Goal: Transaction & Acquisition: Purchase product/service

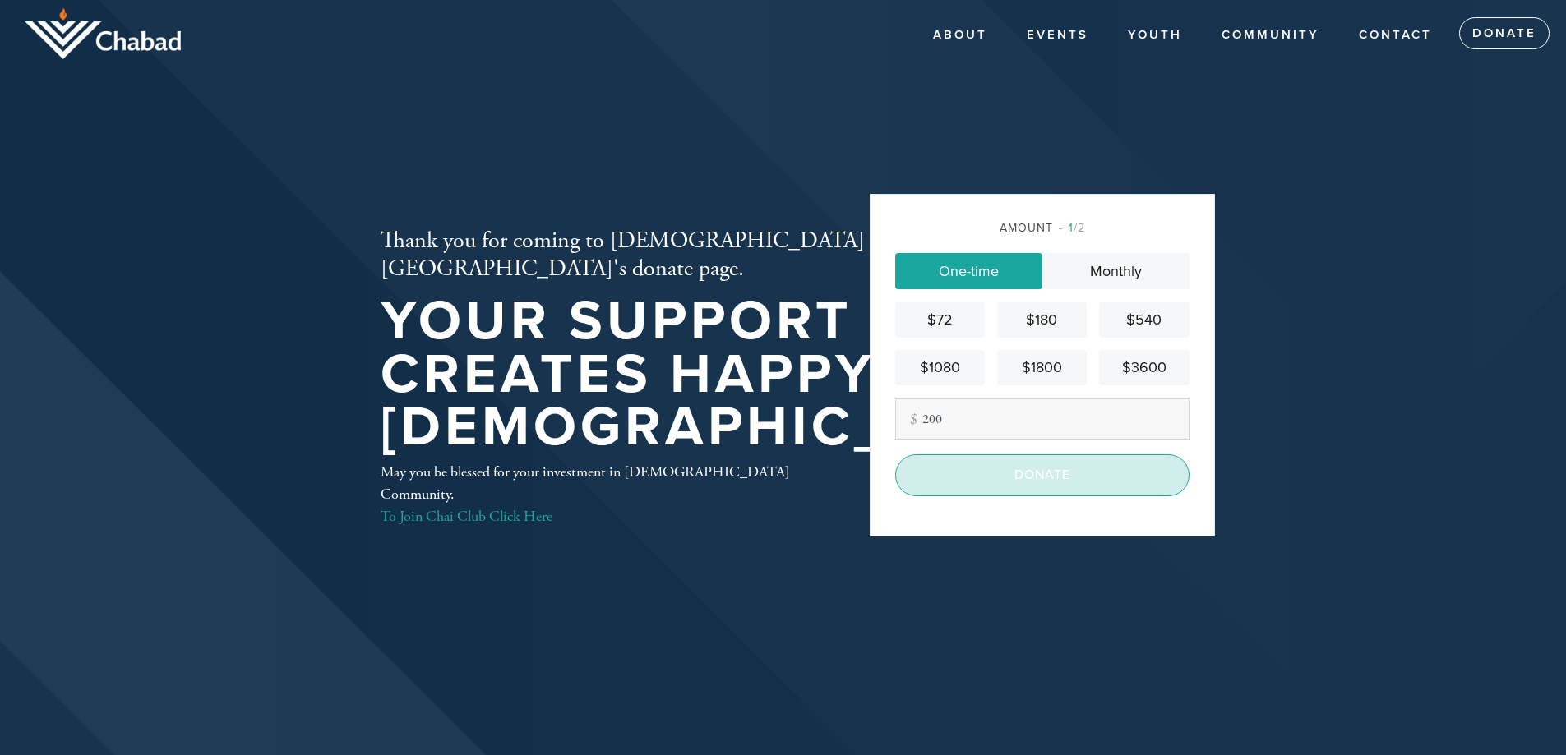
type input "200"
click at [1049, 480] on input "Donate" at bounding box center [1042, 474] width 294 height 41
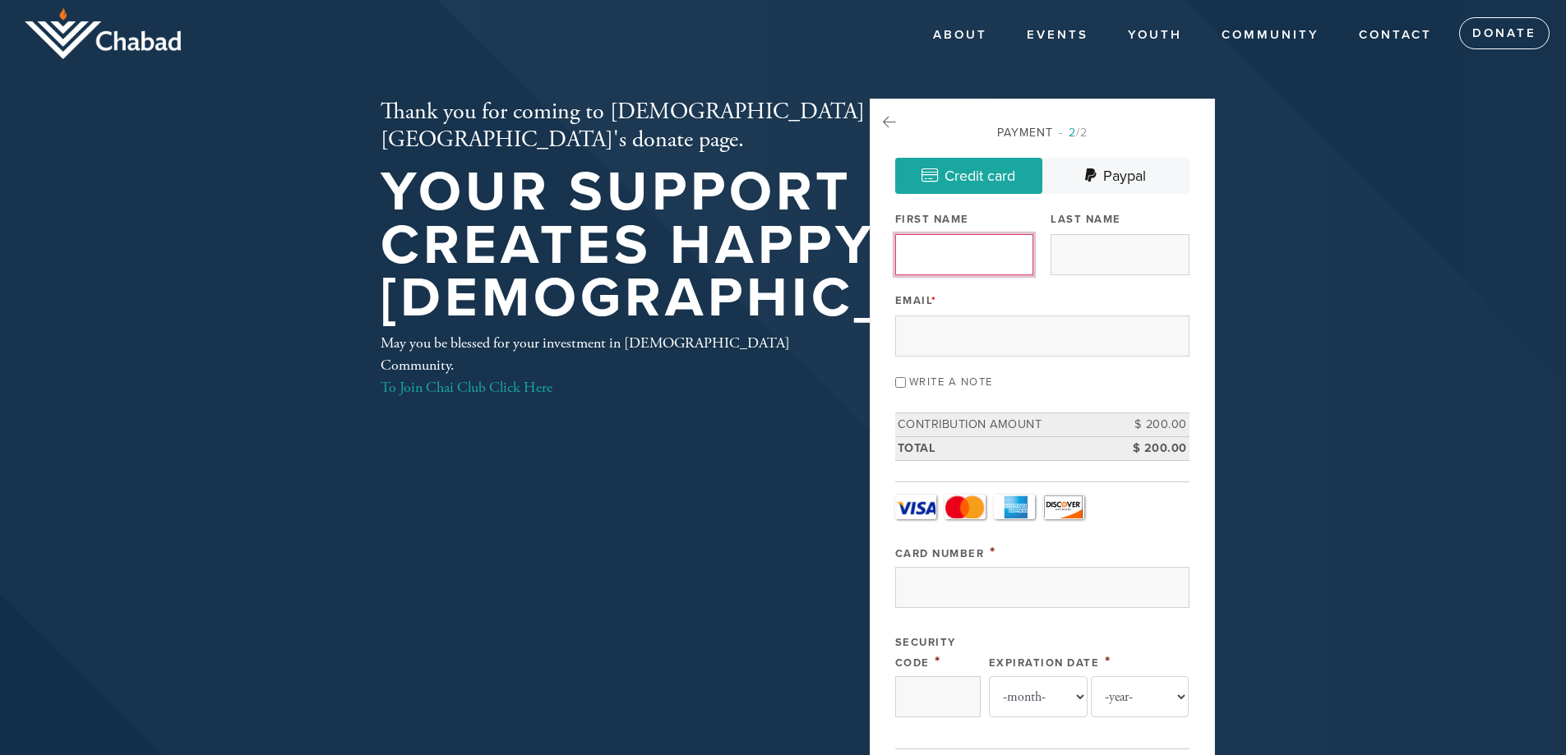
click at [965, 256] on input "First Name" at bounding box center [964, 254] width 138 height 41
type input "[PERSON_NAME]"
type input "[EMAIL_ADDRESS][DOMAIN_NAME]"
type input "[STREET_ADDRESS]"
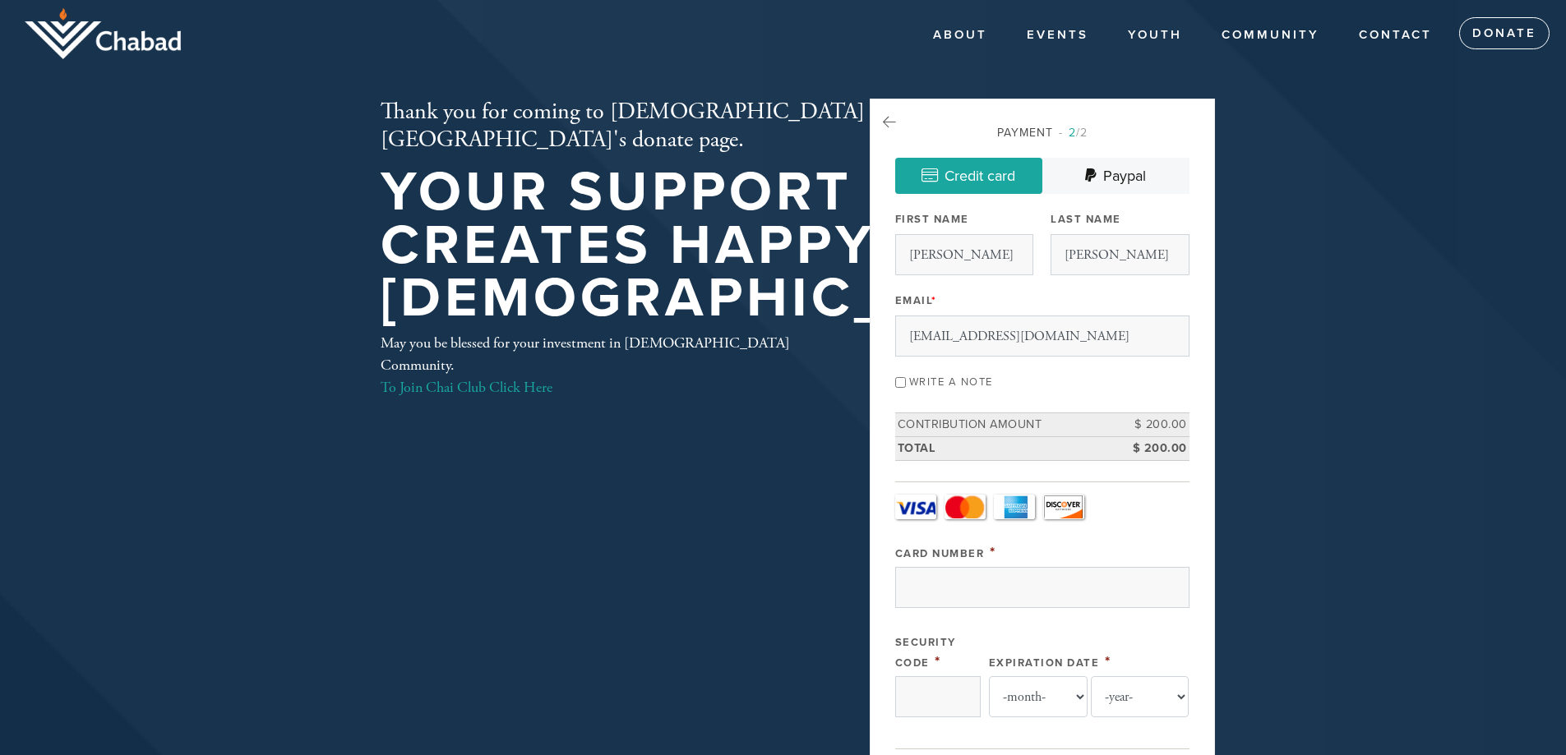
type input "[GEOGRAPHIC_DATA]"
type input "CA"
type input "90035"
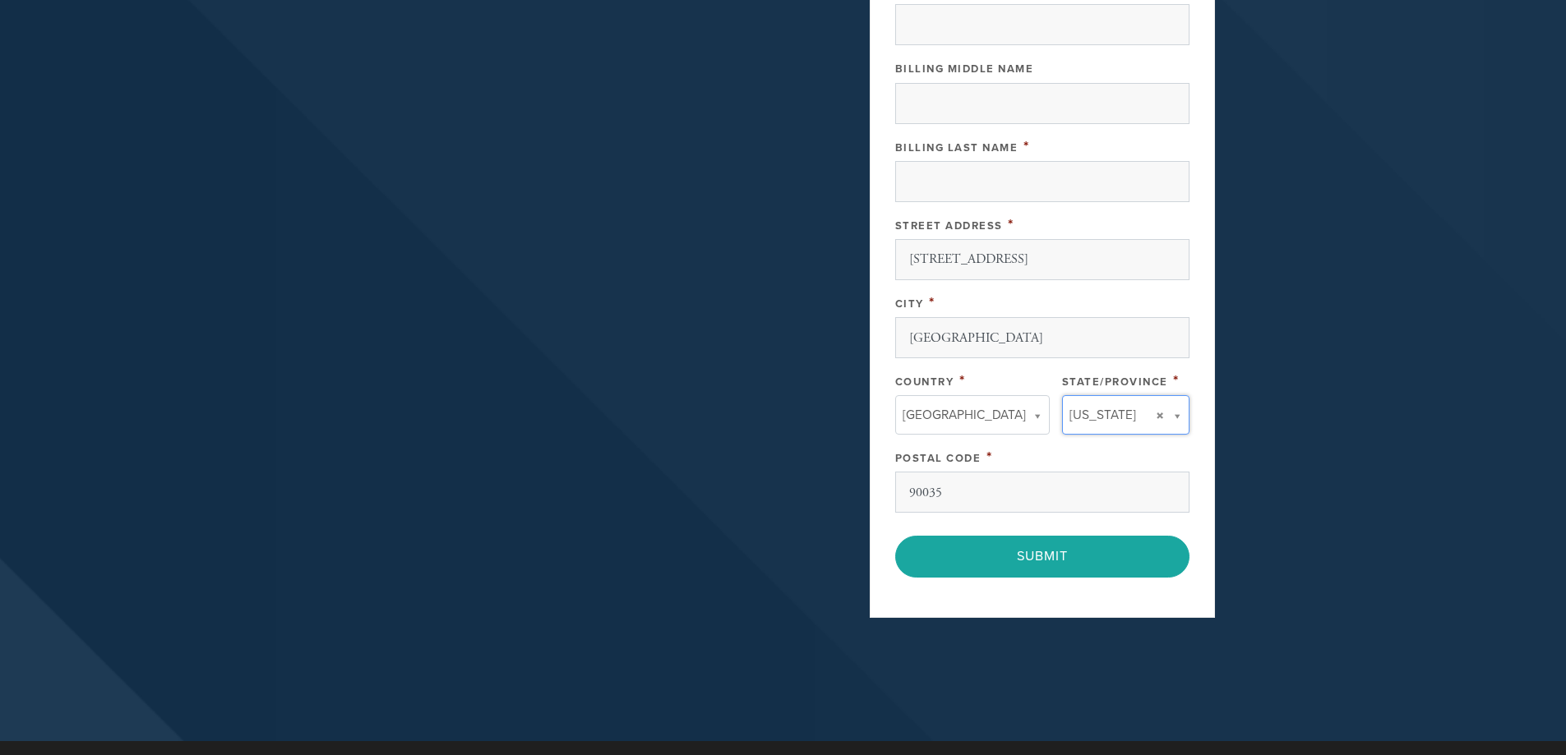
type input "CA"
type input "[GEOGRAPHIC_DATA]"
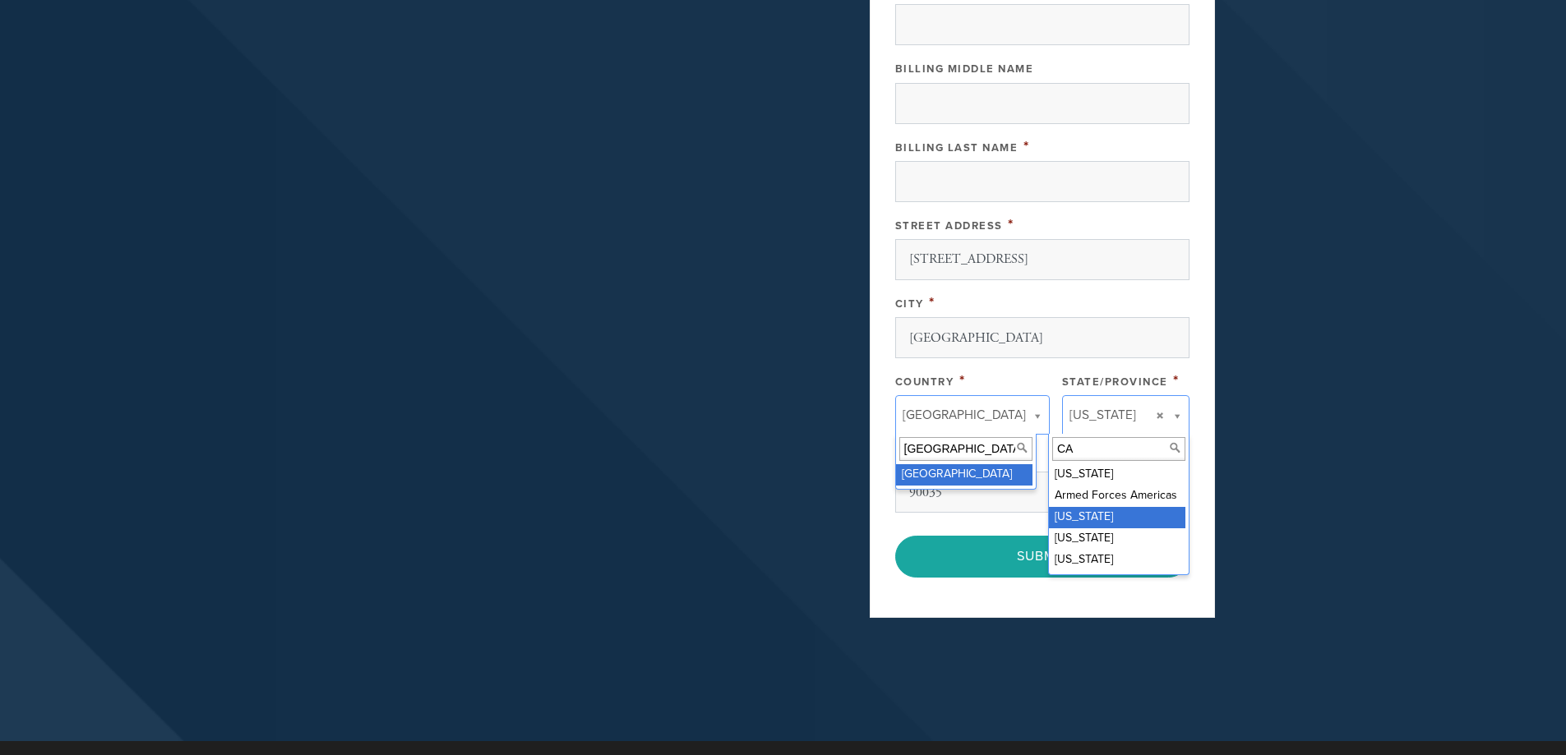
scroll to position [122, 0]
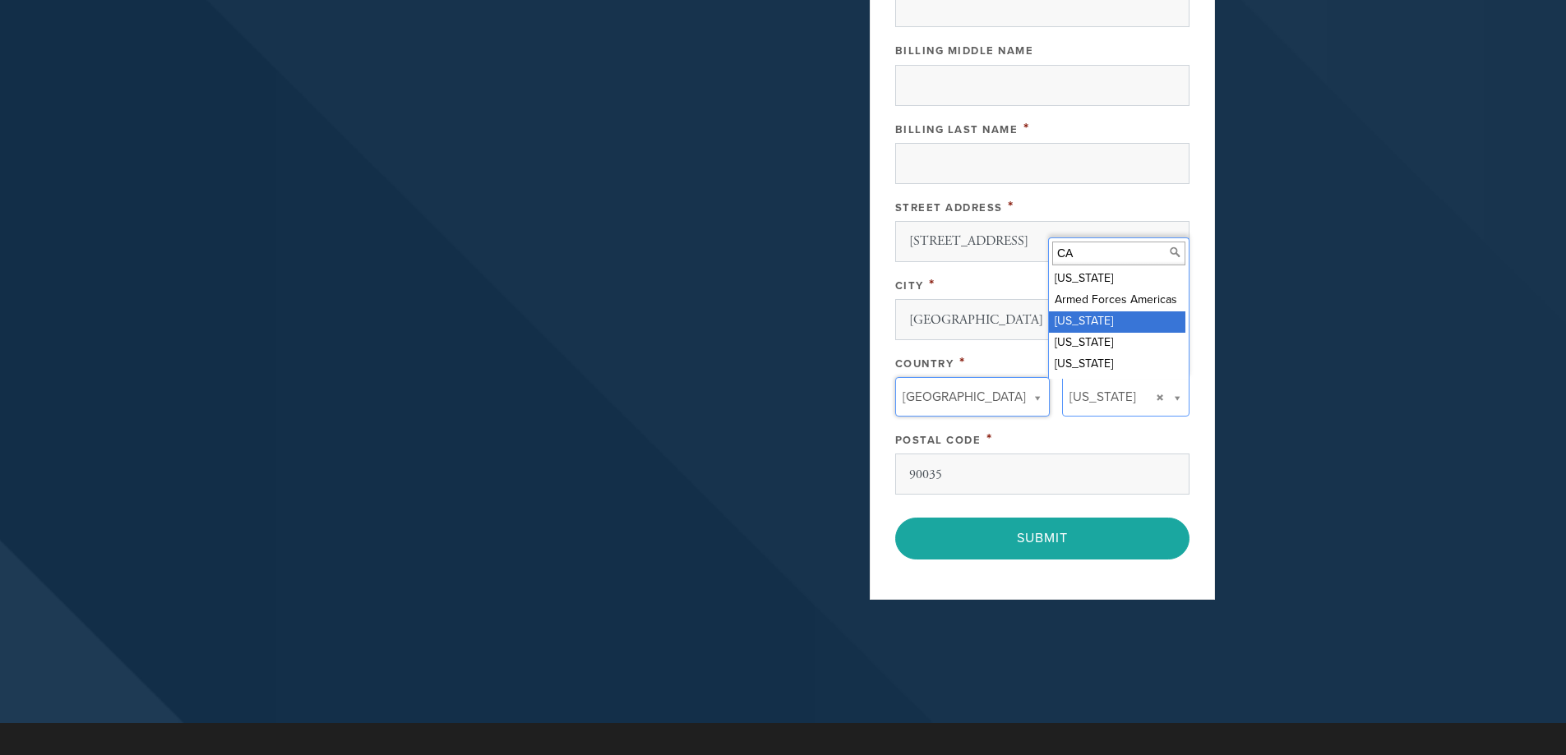
drag, startPoint x: 1046, startPoint y: 210, endPoint x: 844, endPoint y: 210, distance: 202.2
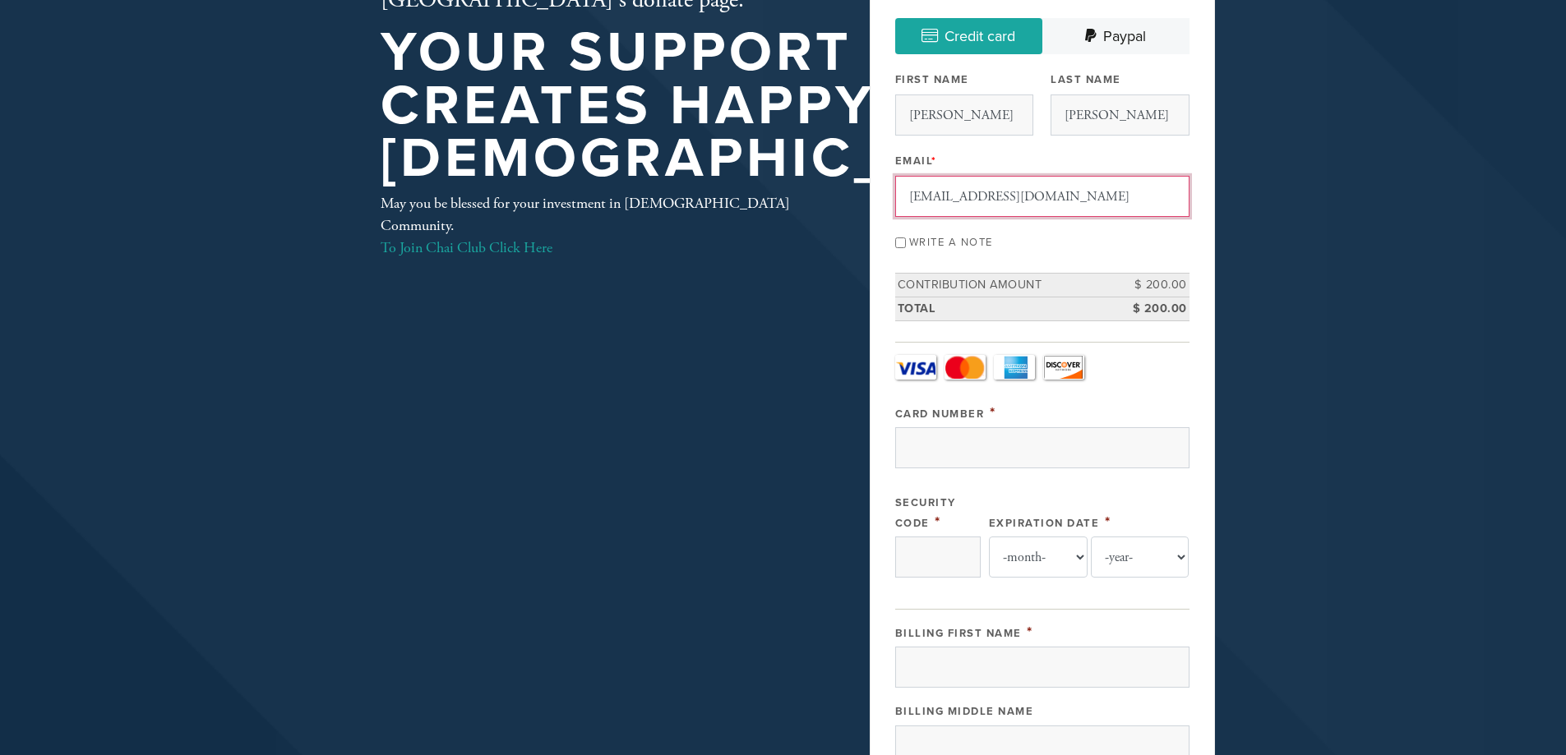
click at [941, 199] on input "[EMAIL_ADDRESS][DOMAIN_NAME]" at bounding box center [1042, 196] width 294 height 41
type input "[EMAIL_ADDRESS][DOMAIN_NAME]"
click at [901, 235] on div "Write a note" at bounding box center [1042, 241] width 294 height 22
click at [895, 242] on input "Write a note" at bounding box center [900, 243] width 11 height 11
checkbox input "true"
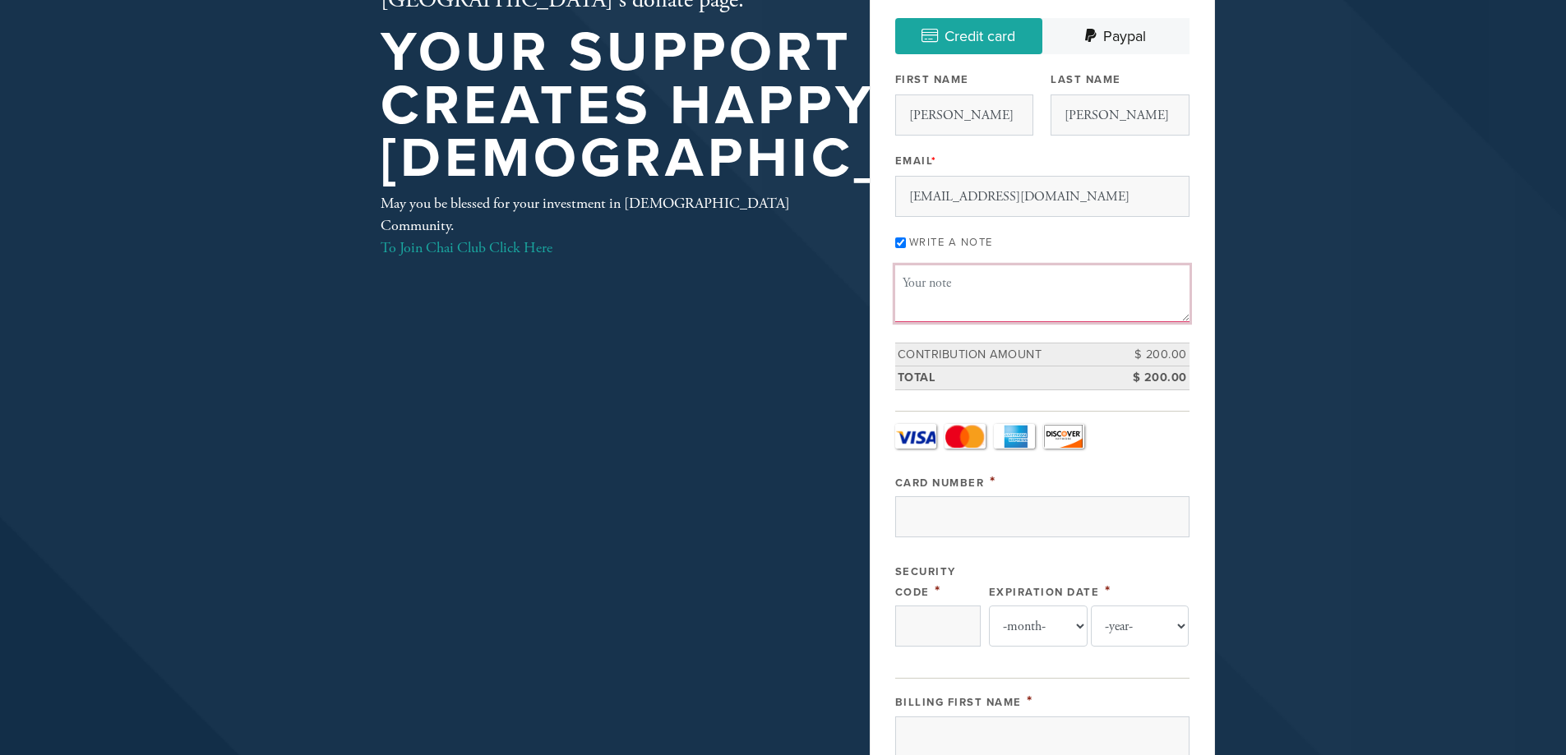
click at [936, 310] on textarea "Message or dedication" at bounding box center [1042, 293] width 294 height 56
type textarea "in memory of [PERSON_NAME] ZL Yahrzeit 4 Elul. Father of [PERSON_NAME]"
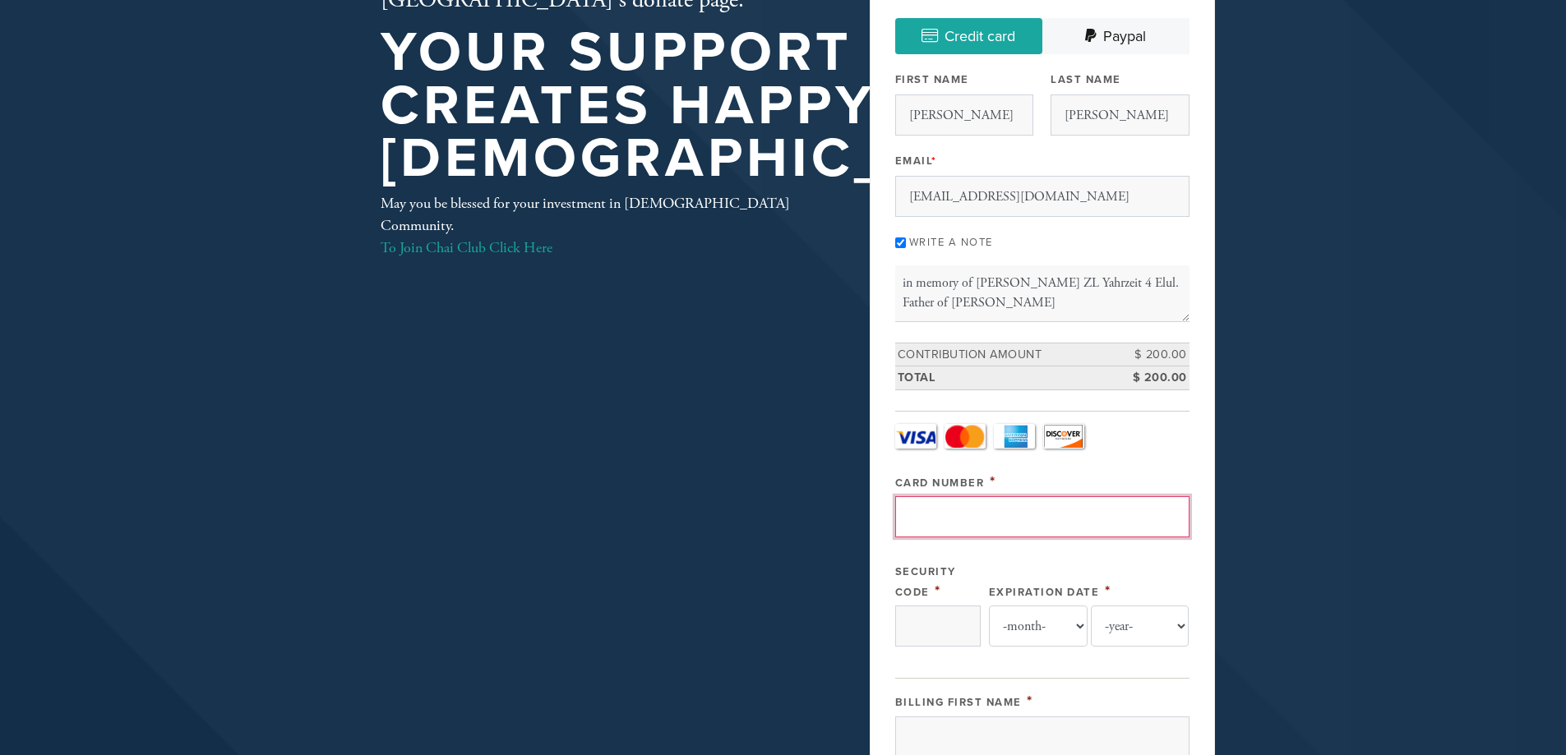
click at [972, 515] on input "Card Number" at bounding box center [1042, 516] width 294 height 41
type input "[CREDIT_CARD_NUMBER]"
select select "6"
select select "2030"
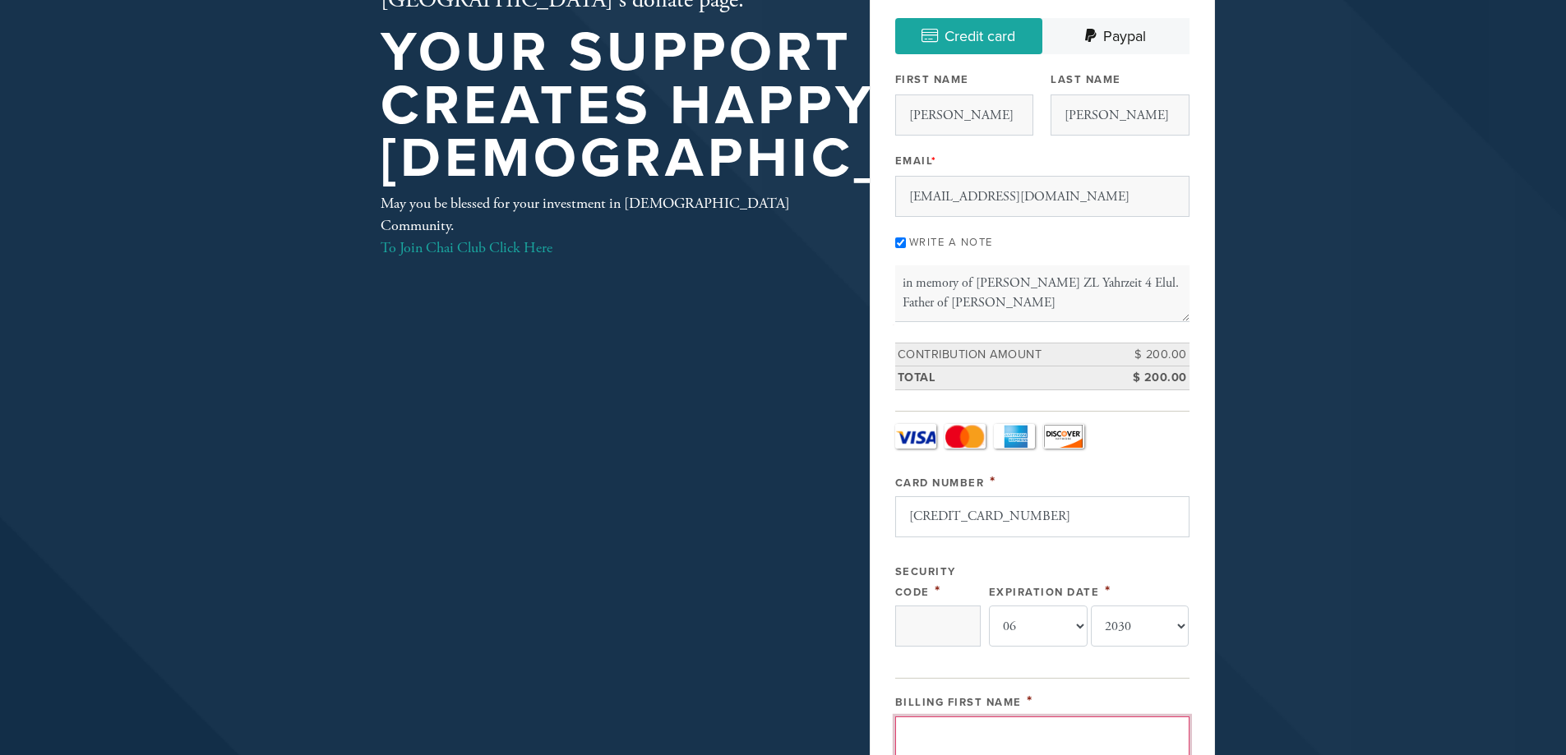
type input "[PERSON_NAME]"
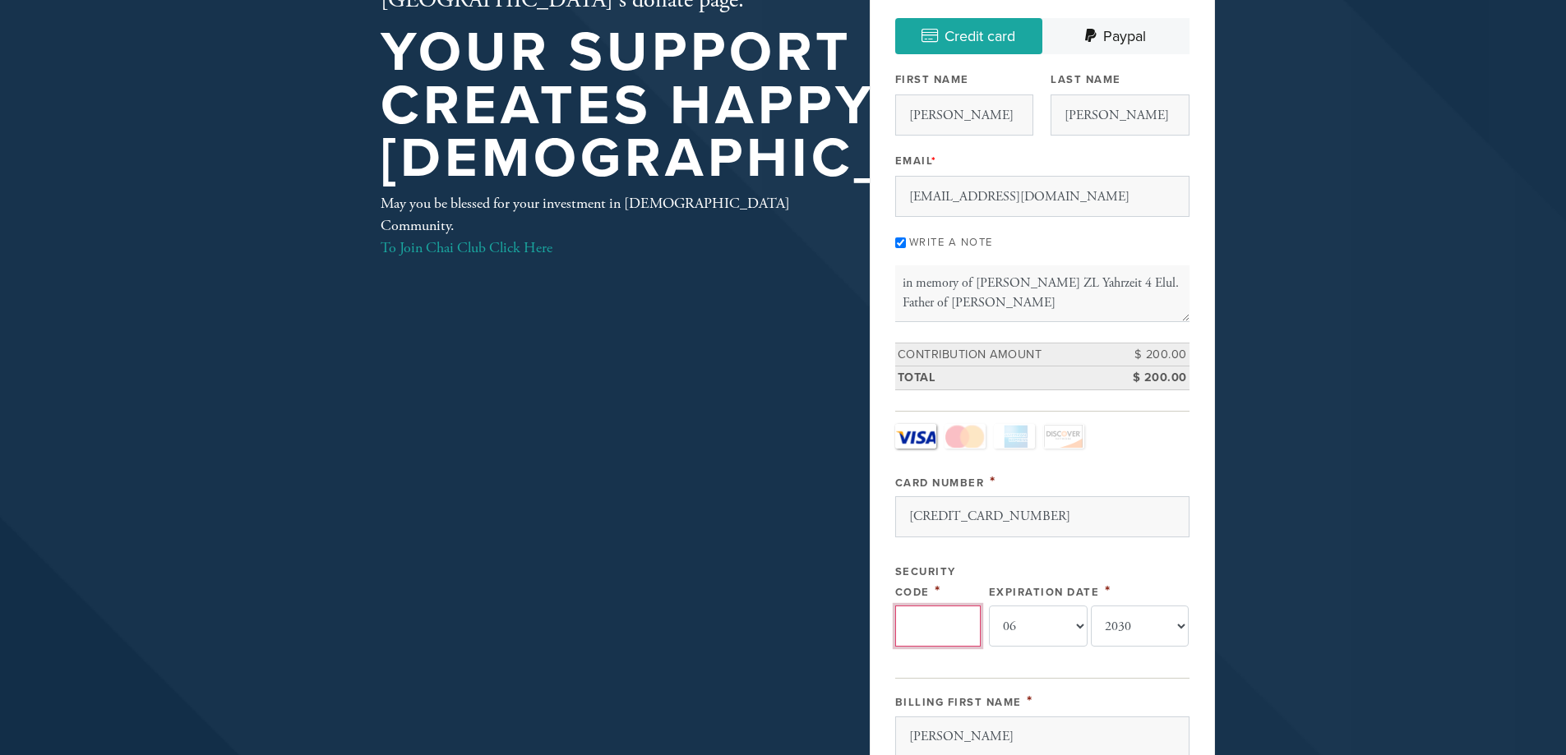
click at [942, 627] on input "Security Code" at bounding box center [937, 626] width 85 height 41
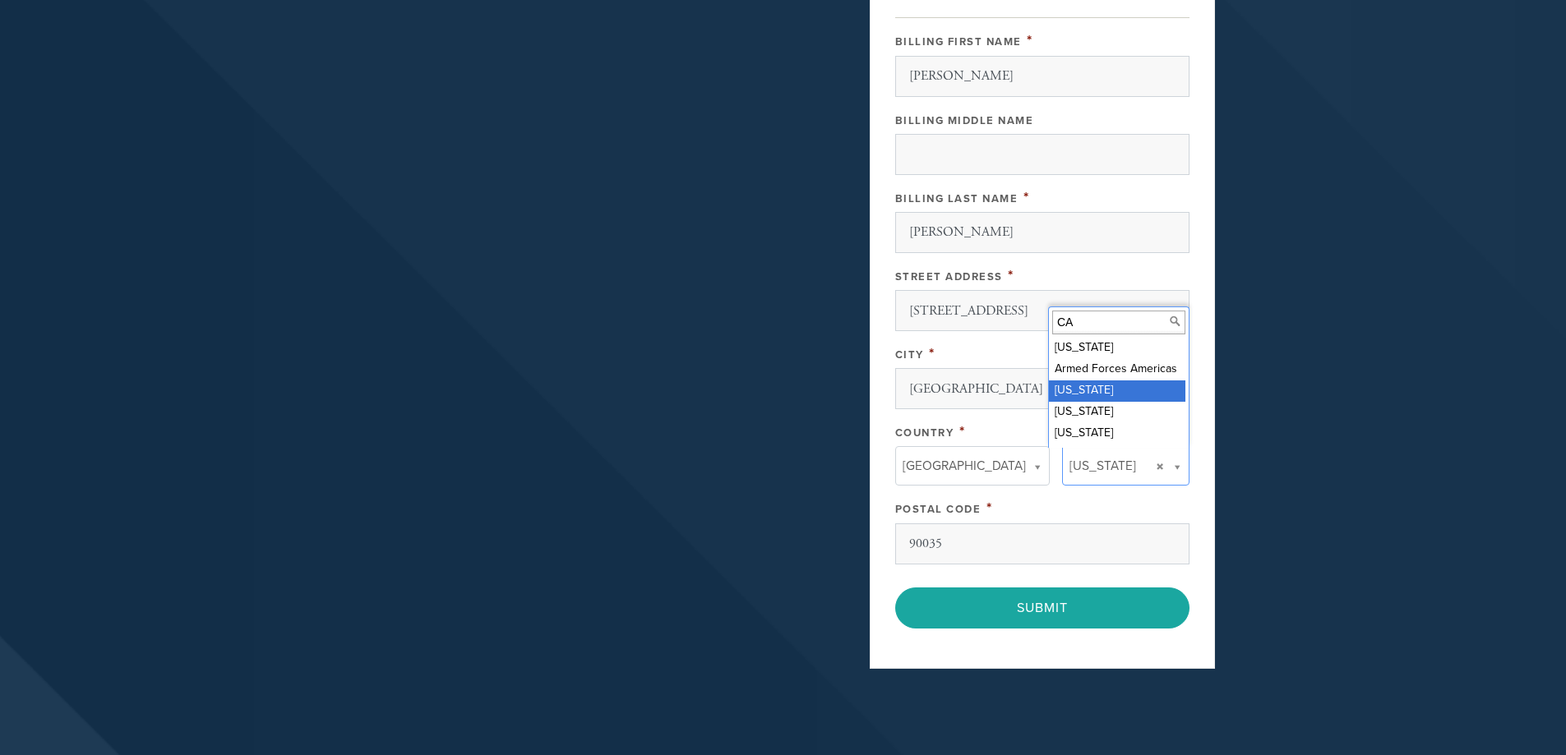
type input "650"
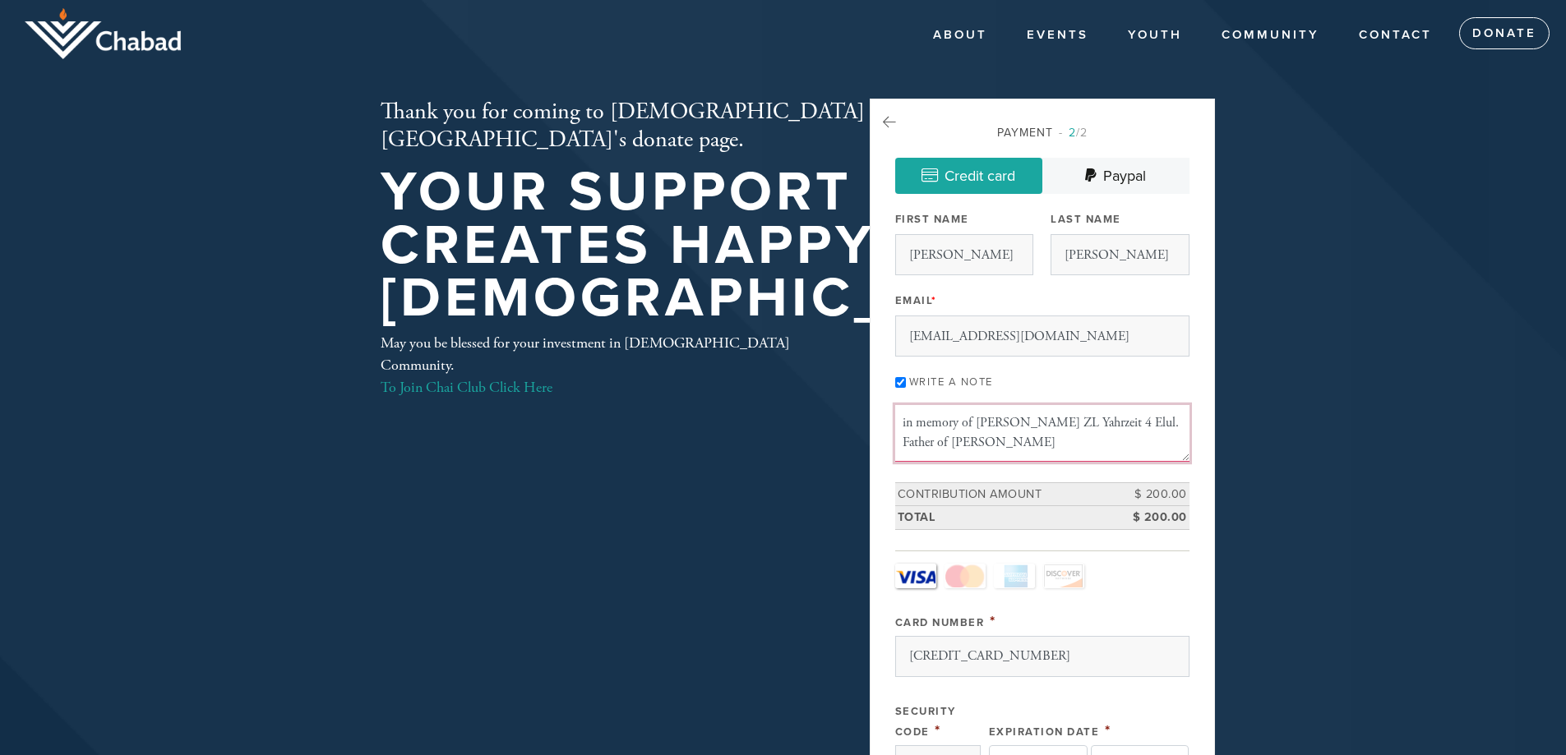
click at [1082, 453] on textarea "in memory of [PERSON_NAME] ZL Yahrzeit 4 Elul. Father of [PERSON_NAME]" at bounding box center [1042, 433] width 294 height 56
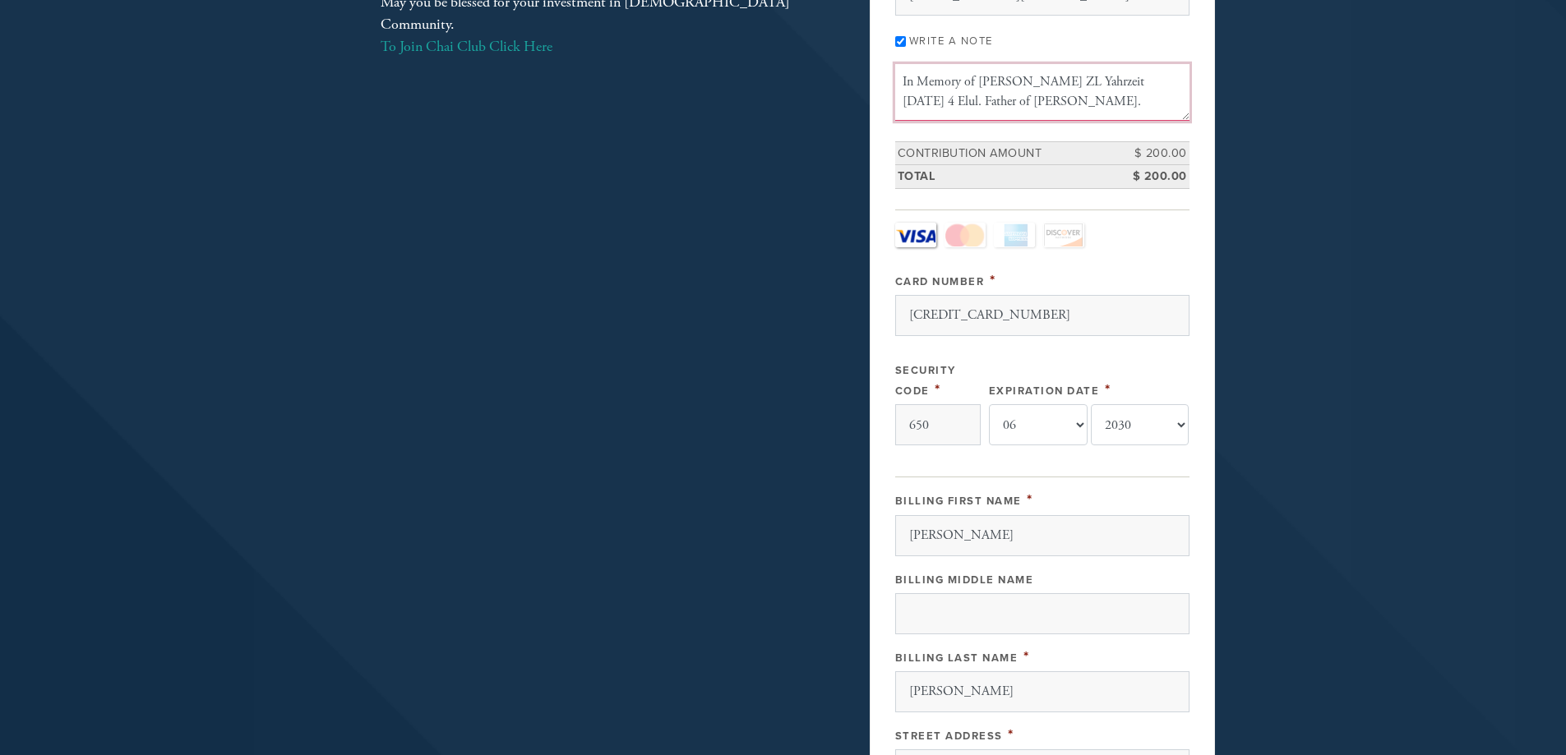
scroll to position [1002, 0]
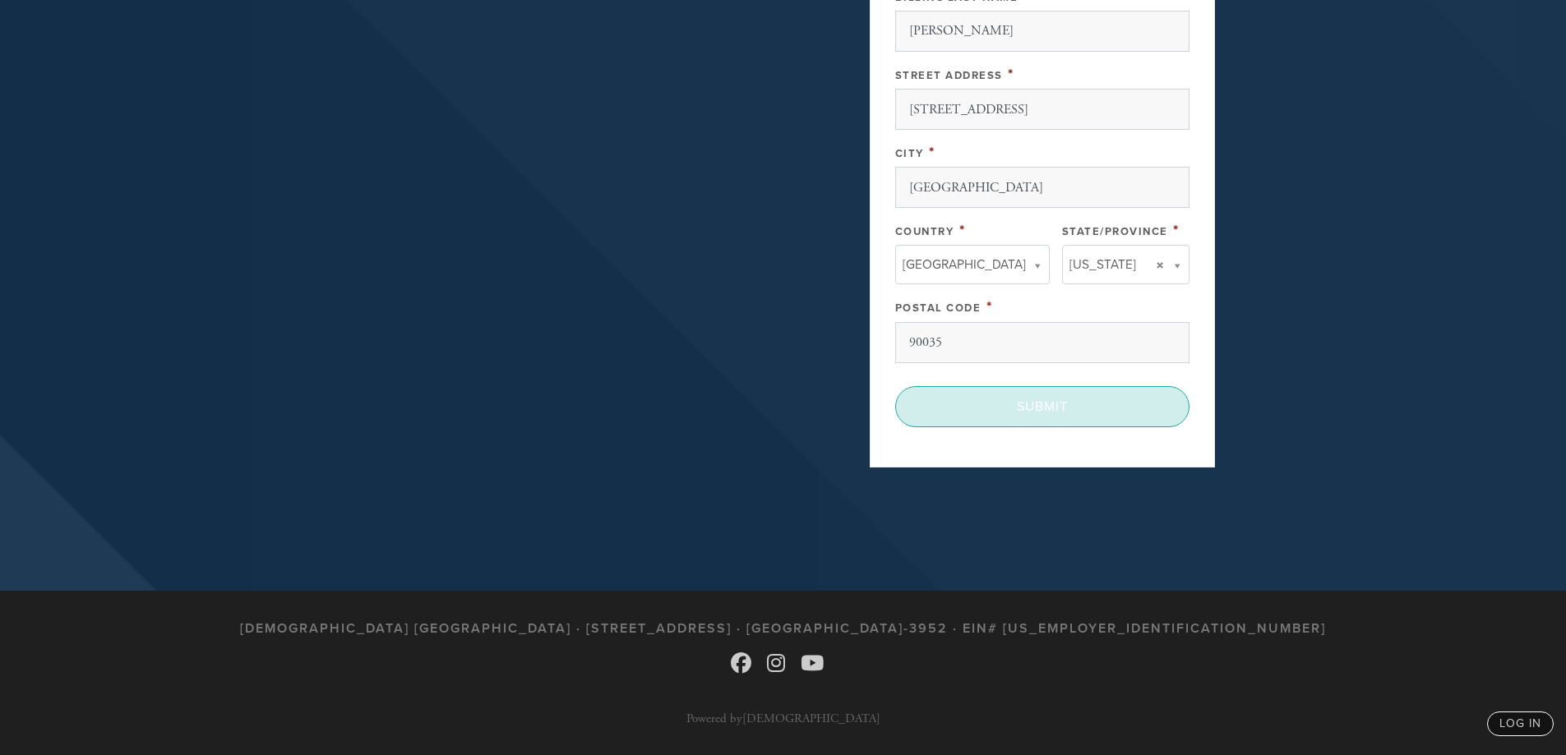
type textarea "In Memory of [PERSON_NAME] ZL Yahrzeit [DATE] 4 Elul. Father of [PERSON_NAME]."
click at [1054, 412] on input "Submit" at bounding box center [1042, 406] width 294 height 41
